Goal: Obtain resource: Obtain resource

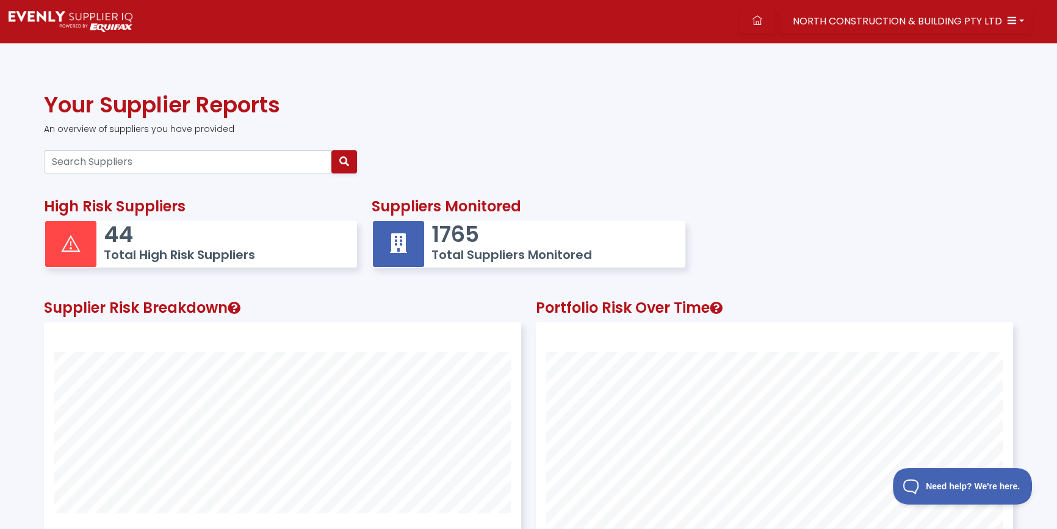
scroll to position [317, 476]
click at [140, 162] on input "Search Suppliers" at bounding box center [188, 161] width 288 height 23
click at [236, 169] on input "Search Suppliers" at bounding box center [188, 161] width 288 height 23
paste input "52155303281"
type input "52155303281"
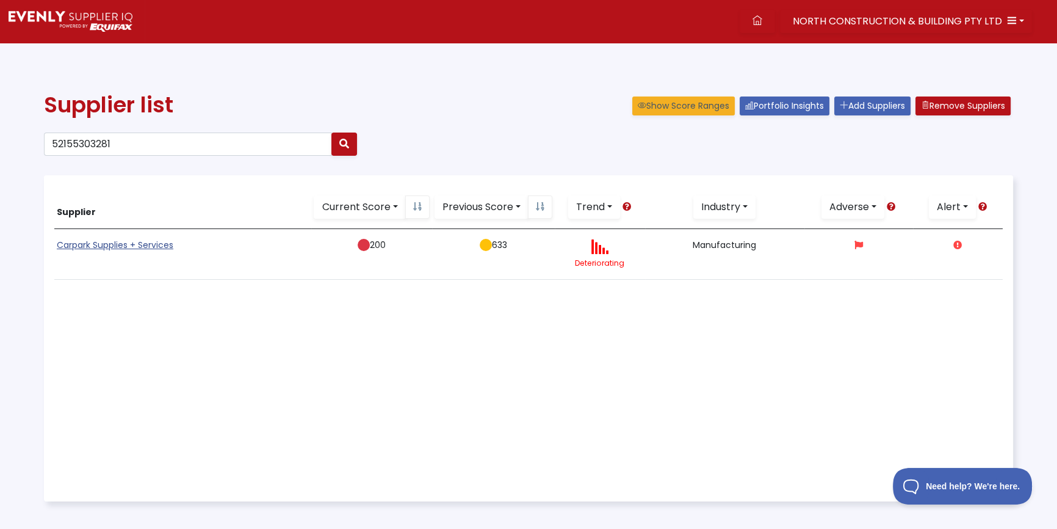
click at [126, 244] on link "Carpark Supplies + Services" at bounding box center [115, 245] width 117 height 12
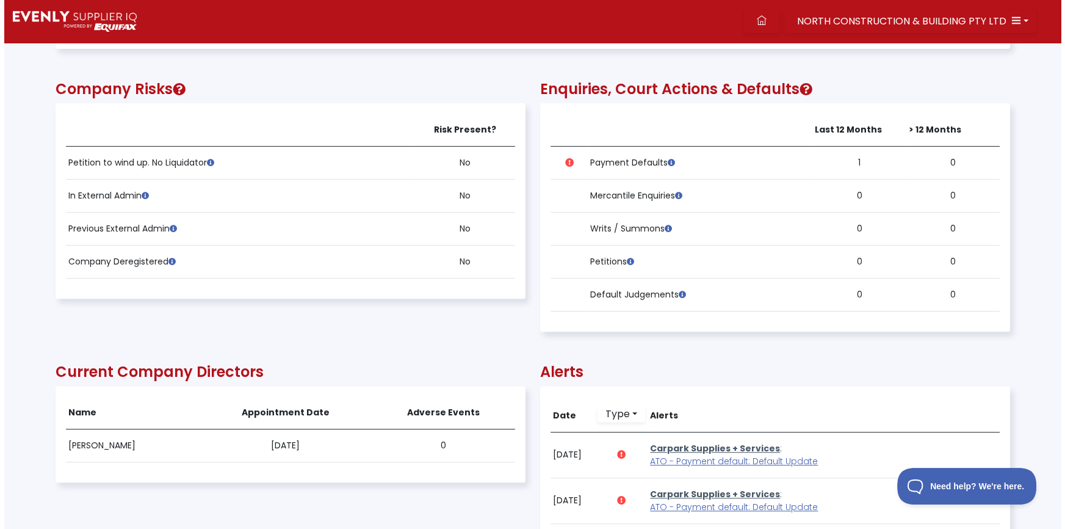
scroll to position [832, 0]
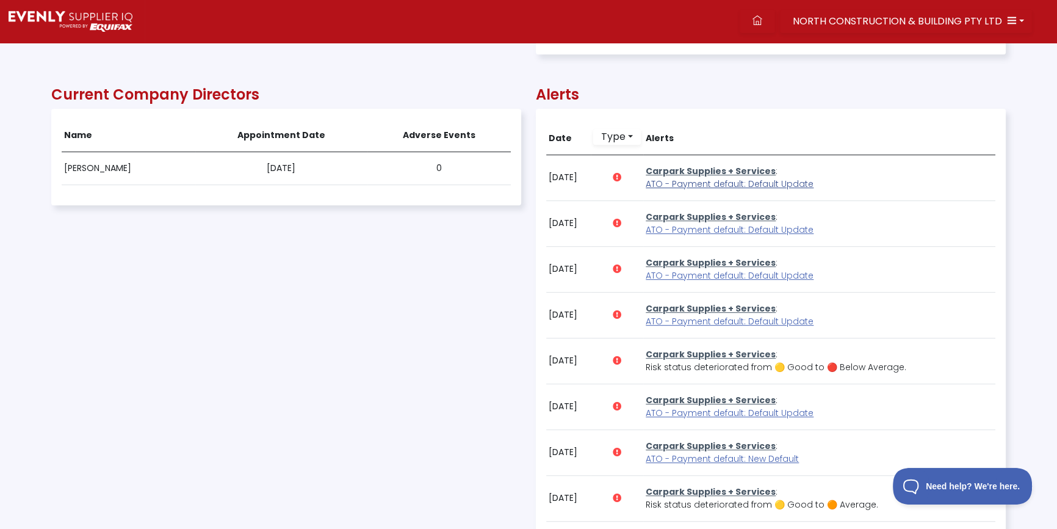
click at [709, 186] on span "ATO - Payment default: Default Update" at bounding box center [730, 184] width 168 height 12
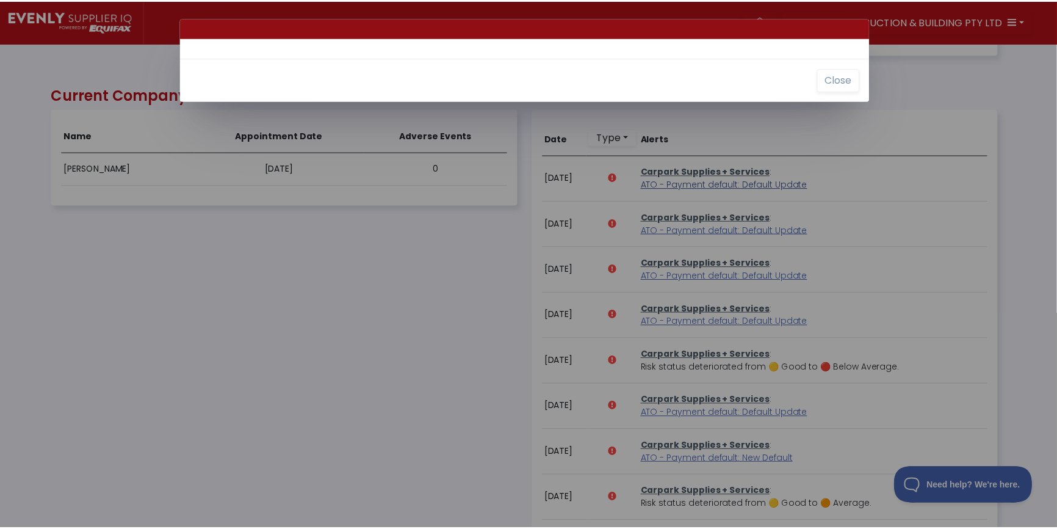
scroll to position [247, 953]
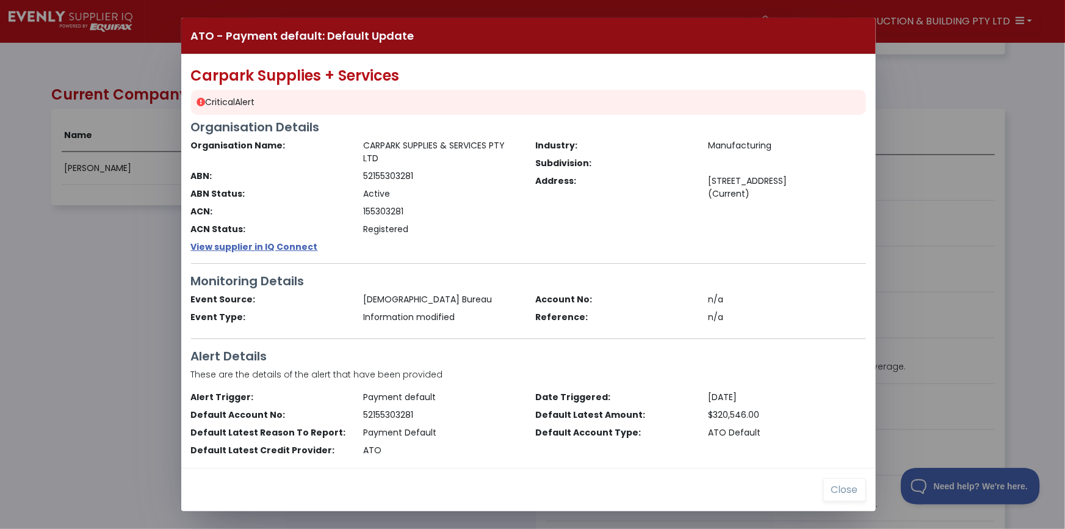
click at [91, 360] on div "ATO - Payment default: Default Update Carpark Supplies + Services Critical Aler…" at bounding box center [532, 264] width 1065 height 529
drag, startPoint x: 831, startPoint y: 497, endPoint x: 832, endPoint y: 479, distance: 18.3
click at [832, 497] on button "Close" at bounding box center [844, 489] width 43 height 23
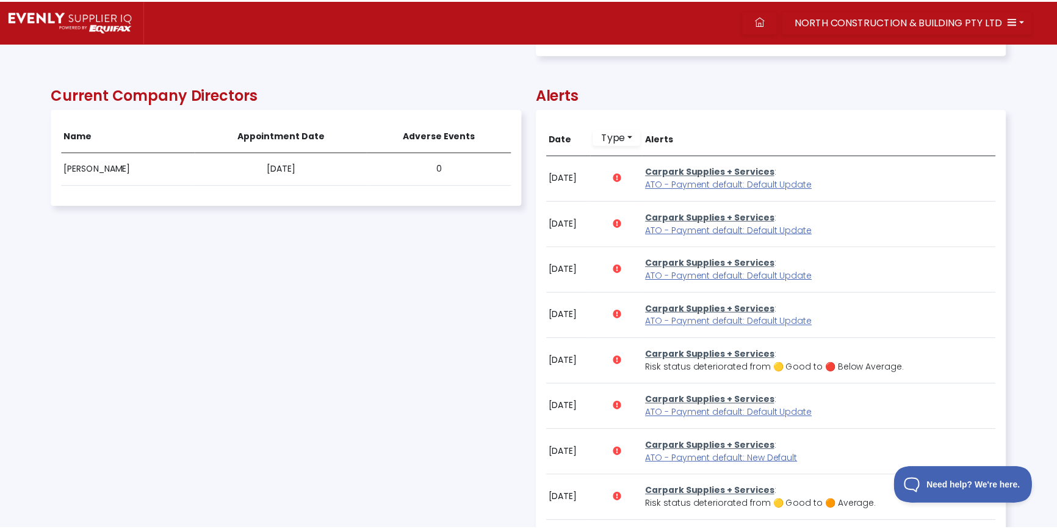
scroll to position [247, 953]
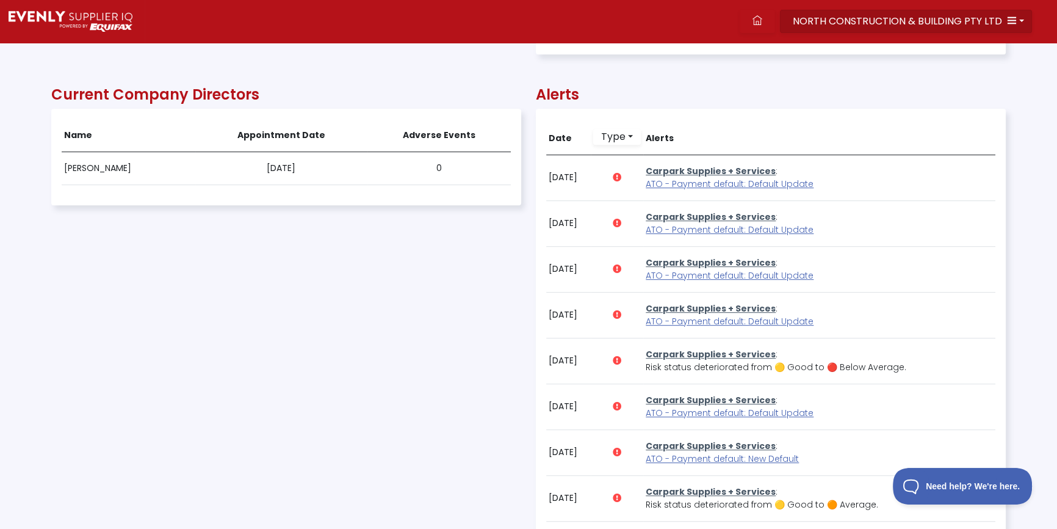
click at [876, 20] on span "NORTH CONSTRUCTION & BUILDING PTY LTD" at bounding box center [897, 21] width 209 height 14
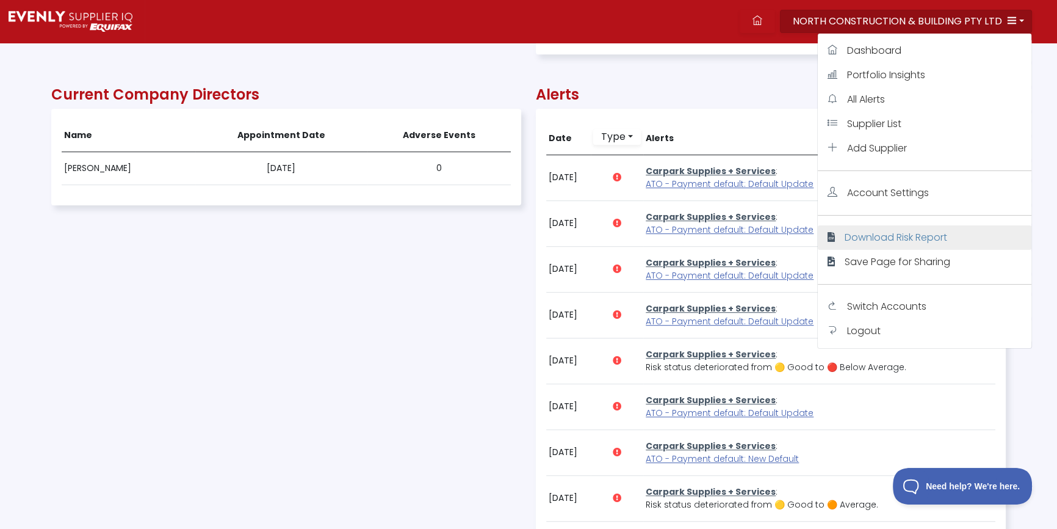
click at [864, 236] on span "Download Risk Report" at bounding box center [896, 237] width 103 height 14
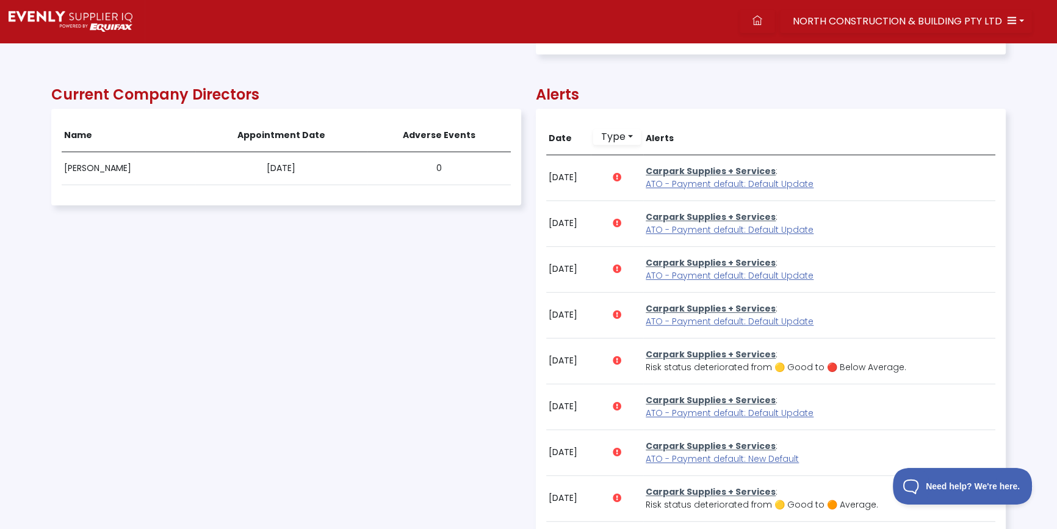
drag, startPoint x: 415, startPoint y: 262, endPoint x: 398, endPoint y: 281, distance: 25.5
click at [410, 268] on div "Current Company Directors Name Appointment Date Adverse Events [PERSON_NAME] [D…" at bounding box center [286, 375] width 470 height 616
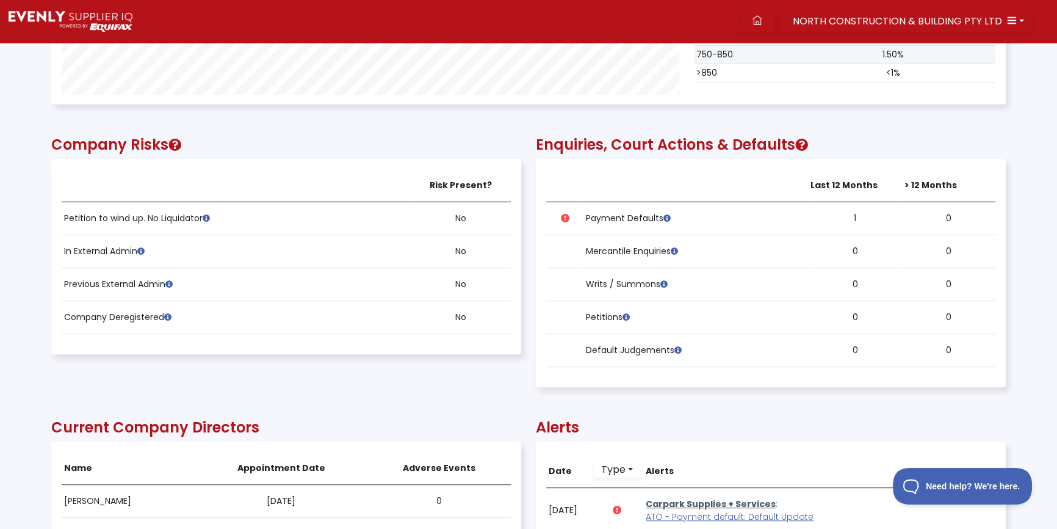
scroll to position [444, 0]
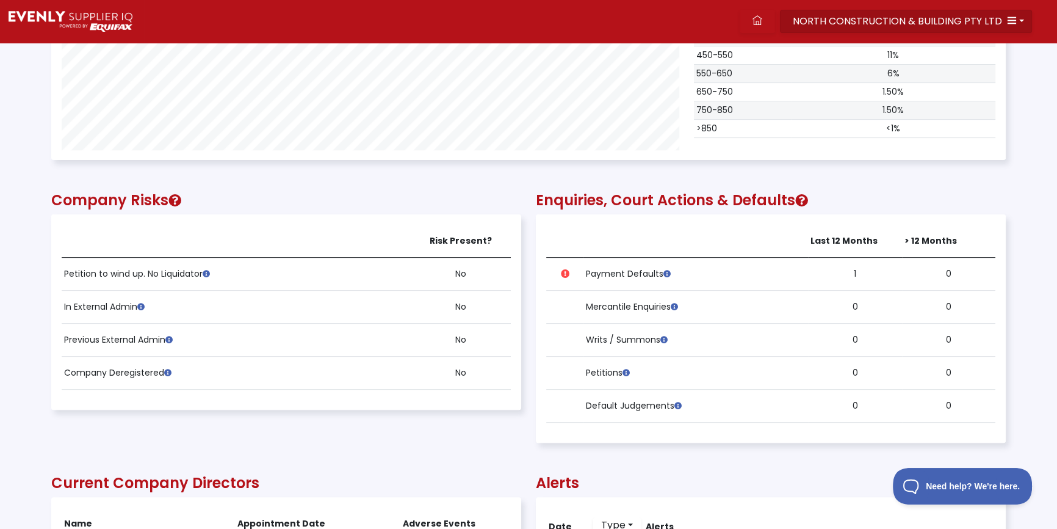
click at [981, 20] on span "NORTH CONSTRUCTION & BUILDING PTY LTD" at bounding box center [897, 21] width 209 height 14
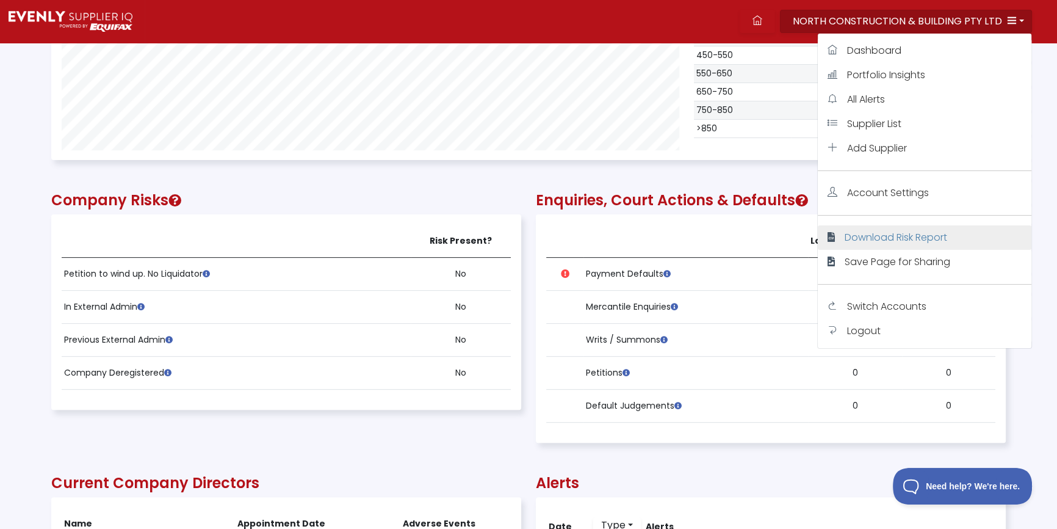
click at [861, 239] on span "Download Risk Report" at bounding box center [896, 237] width 103 height 14
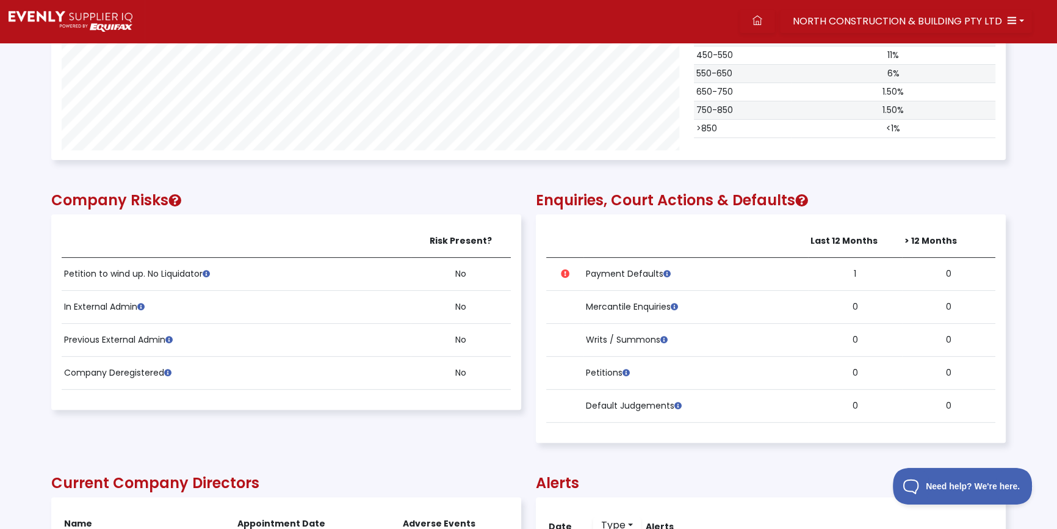
click at [522, 423] on div "Company Risks Risk Present? Petition to wind up. No Liquidator No In External A…" at bounding box center [286, 313] width 485 height 283
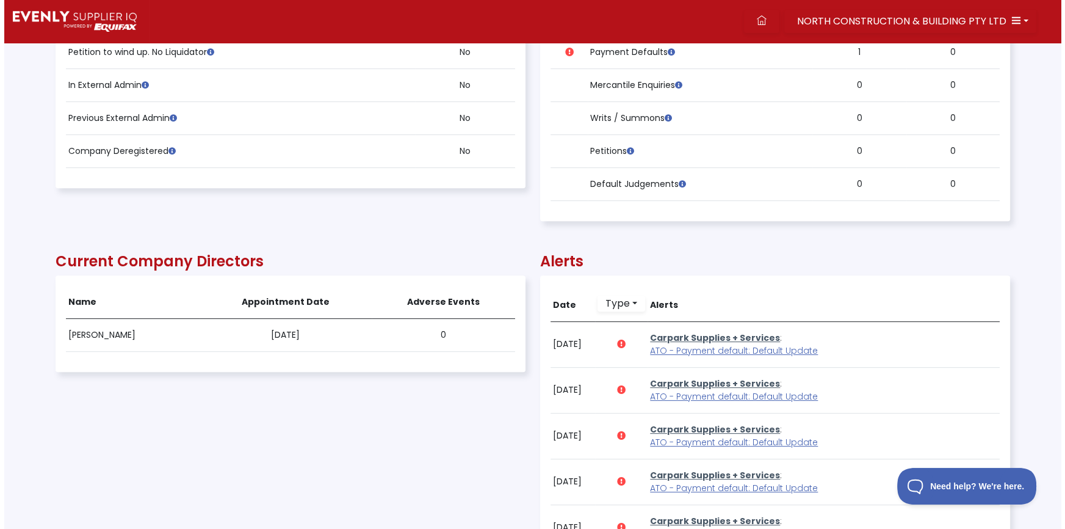
scroll to position [832, 0]
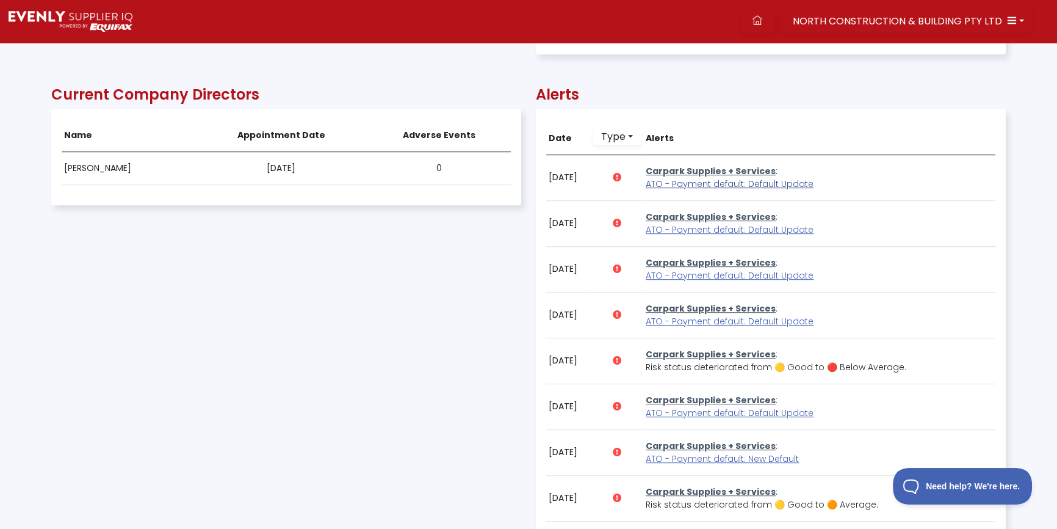
click at [706, 178] on span "ATO - Payment default: Default Update" at bounding box center [730, 184] width 168 height 12
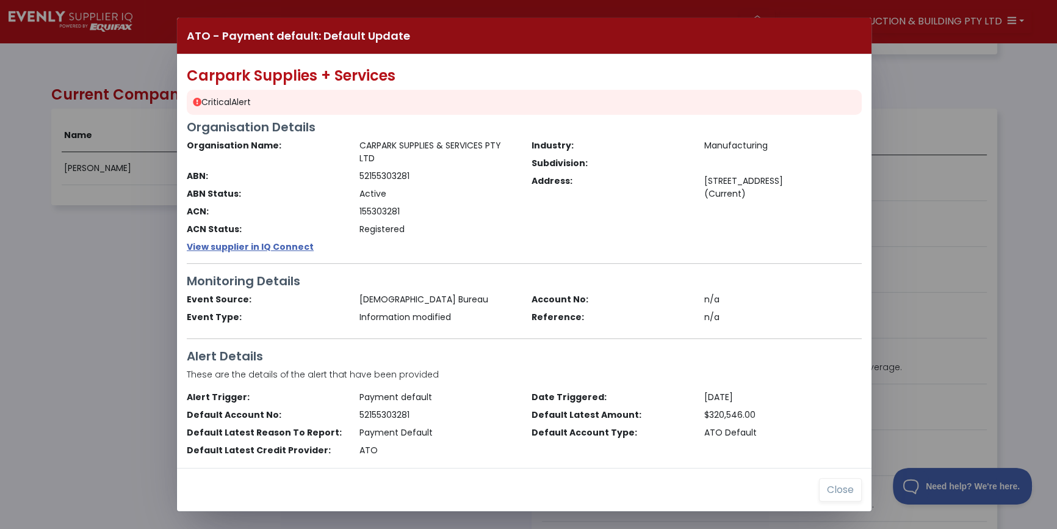
scroll to position [247, 953]
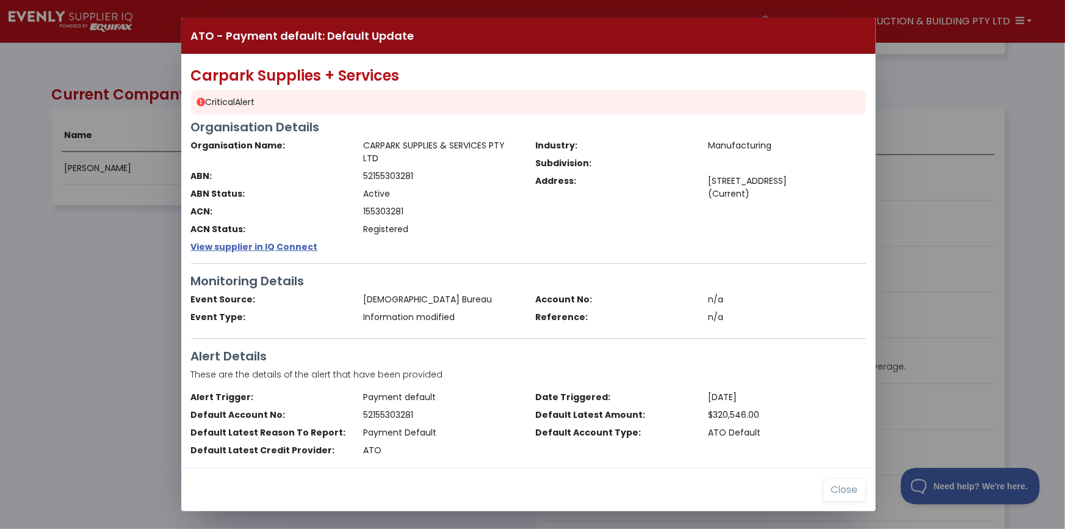
drag, startPoint x: 373, startPoint y: 159, endPoint x: 358, endPoint y: 145, distance: 21.2
click at [358, 145] on div "CARPARK SUPPLIES & SERVICES PTY LTD" at bounding box center [442, 152] width 173 height 26
copy div "CARPARK SUPPLIES & SERVICES PTY LTD"
drag, startPoint x: 486, startPoint y: 247, endPoint x: 505, endPoint y: 269, distance: 28.6
click at [486, 247] on div "Carpark Supplies + Services Critical Alert Organisation Details Organisation Na…" at bounding box center [528, 260] width 695 height 413
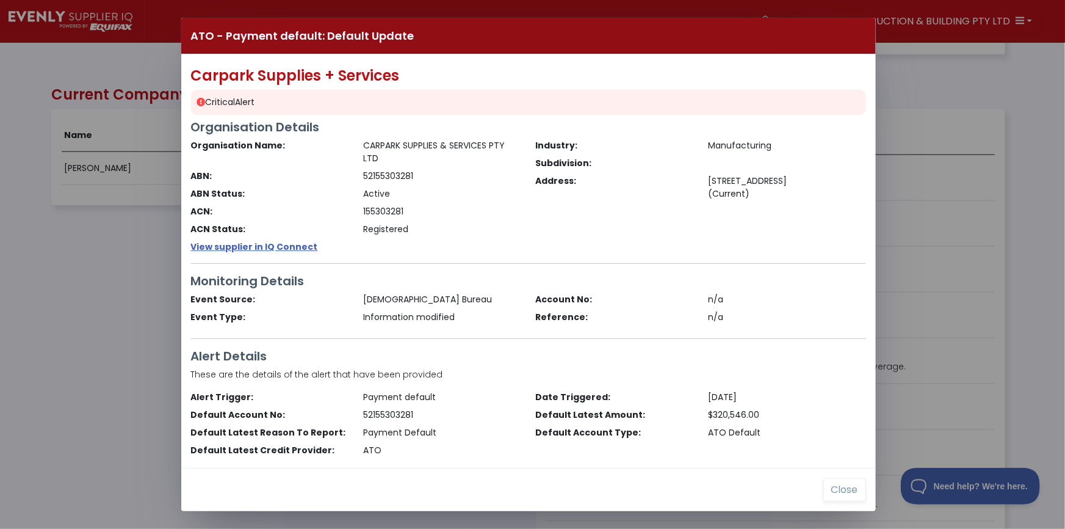
drag, startPoint x: 87, startPoint y: 280, endPoint x: 34, endPoint y: 244, distance: 64.2
click at [87, 280] on div "ATO - Payment default: Default Update Carpark Supplies + Services Critical Aler…" at bounding box center [532, 264] width 1065 height 529
click at [561, 347] on div "Carpark Supplies + Services Critical Alert Organisation Details Organisation Na…" at bounding box center [528, 260] width 695 height 413
click at [842, 491] on button "Close" at bounding box center [844, 489] width 43 height 23
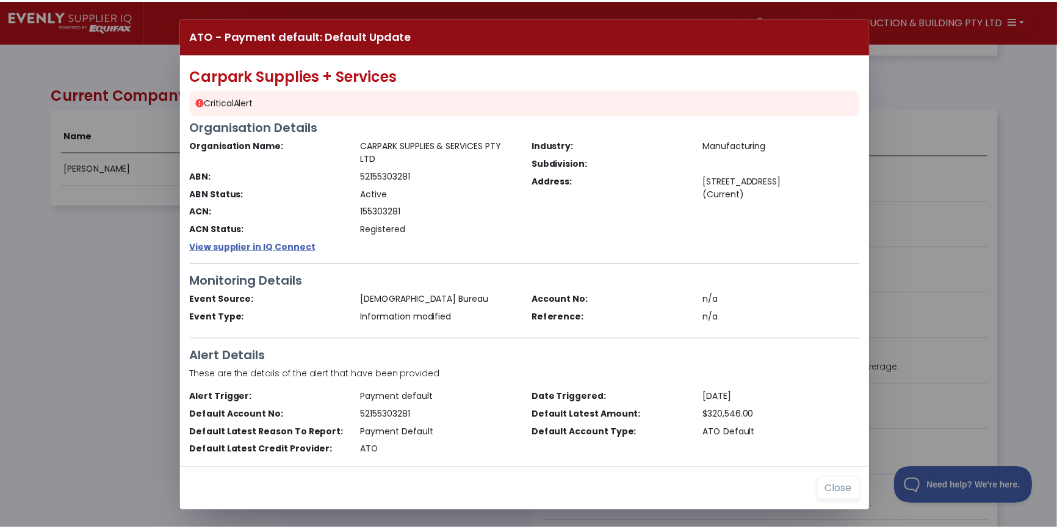
scroll to position [247, 953]
